Goal: Obtain resource: Obtain resource

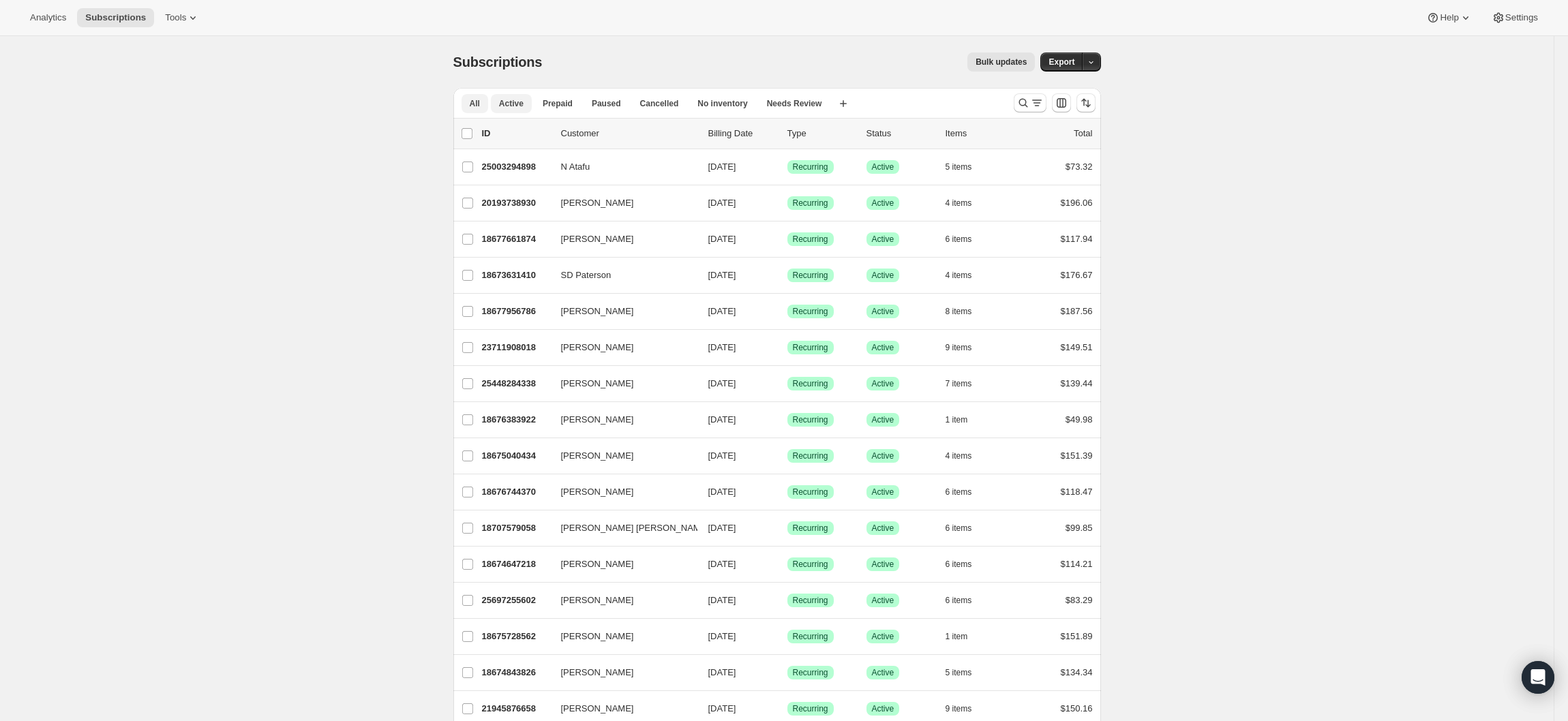
click at [506, 106] on span "Active" at bounding box center [511, 104] width 25 height 11
click at [1095, 62] on icon "button" at bounding box center [1091, 62] width 9 height 9
click at [1047, 86] on span "Subscription data" at bounding box center [1025, 90] width 68 height 11
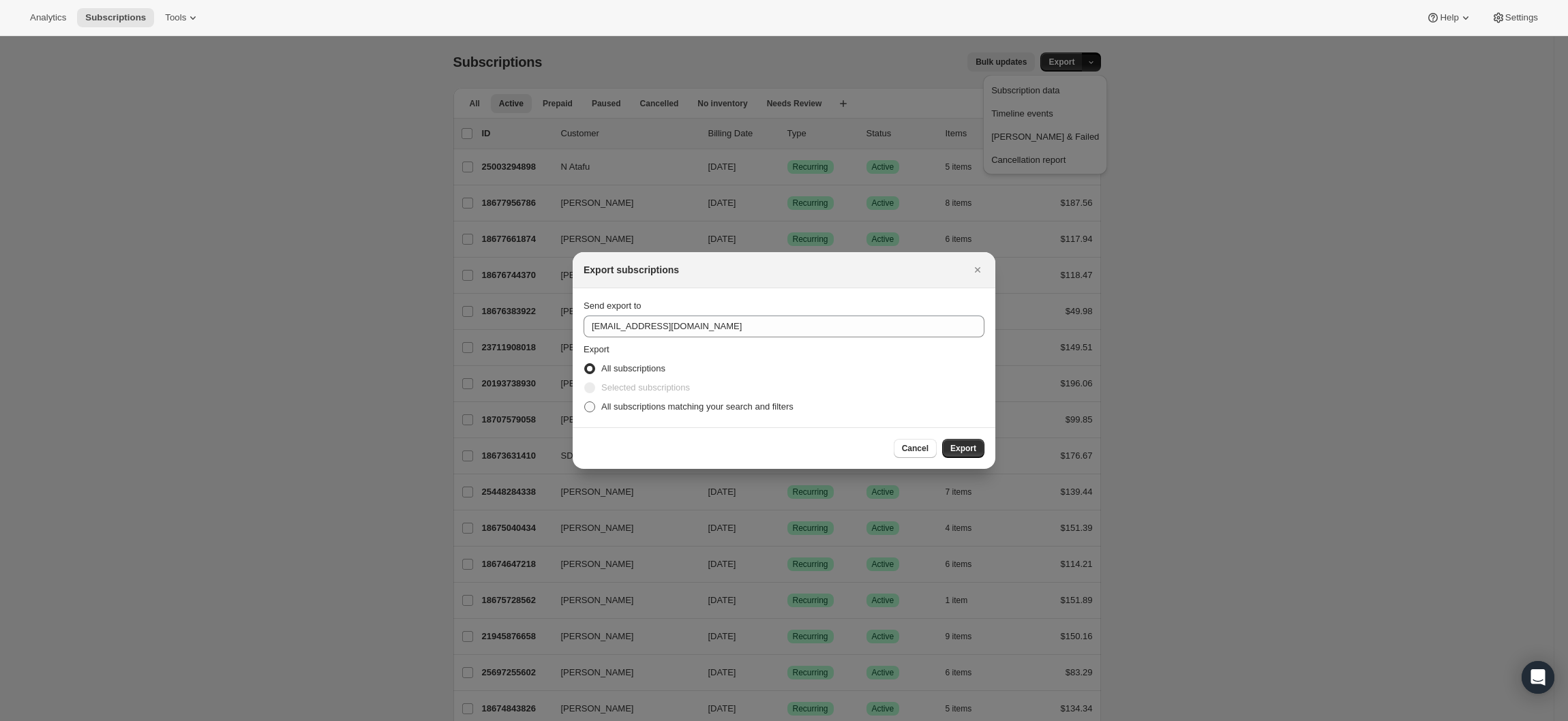
click at [592, 406] on span ":ra:" at bounding box center [590, 406] width 11 height 11
click at [585, 402] on input "All subscriptions matching your search and filters" at bounding box center [585, 401] width 1 height 1
radio input "true"
click at [966, 444] on button "Export" at bounding box center [963, 448] width 42 height 19
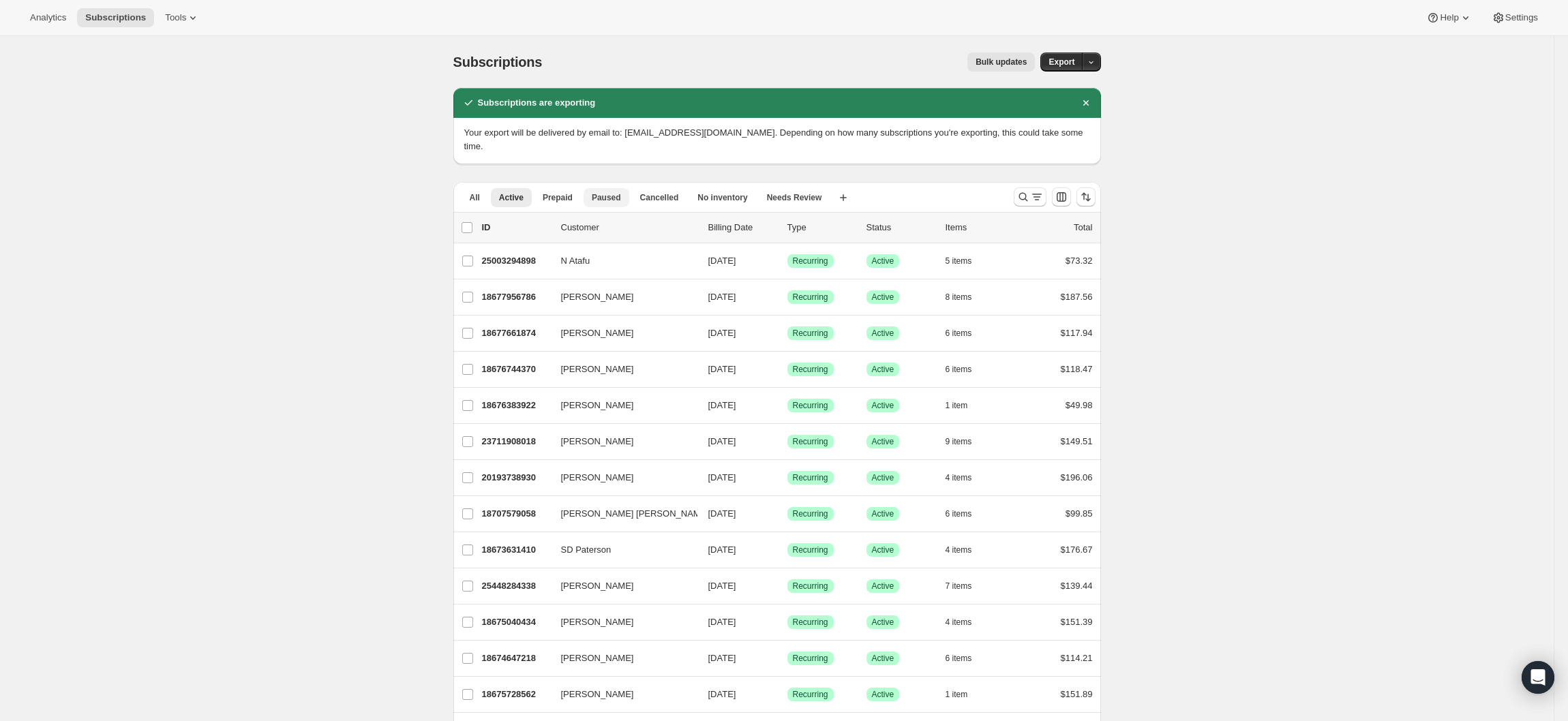
click at [616, 192] on span "Paused" at bounding box center [606, 198] width 29 height 11
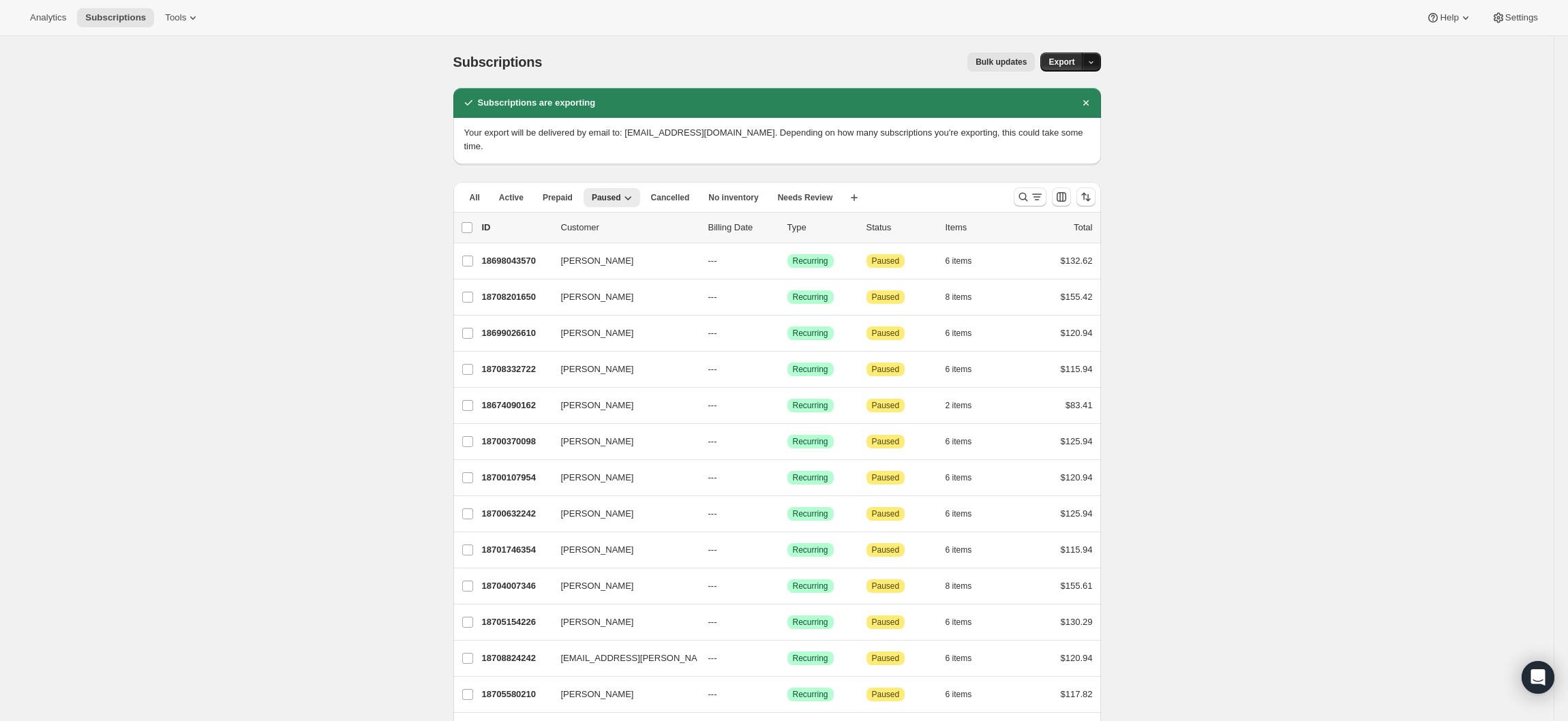
click at [1098, 54] on button "button" at bounding box center [1091, 62] width 19 height 19
click at [1044, 85] on span "Subscription data" at bounding box center [1025, 90] width 68 height 11
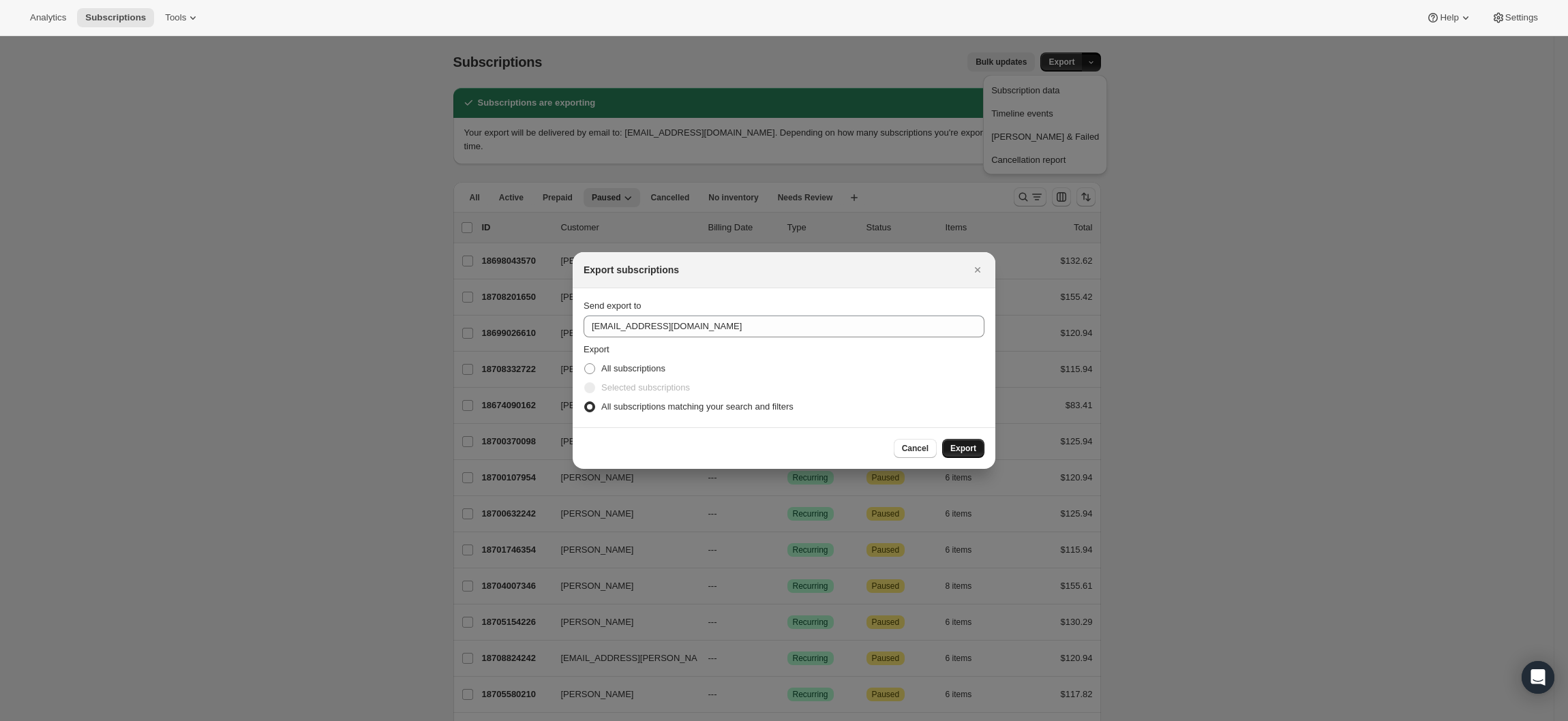
click at [960, 445] on span "Export" at bounding box center [963, 448] width 26 height 11
